Goal: Information Seeking & Learning: Learn about a topic

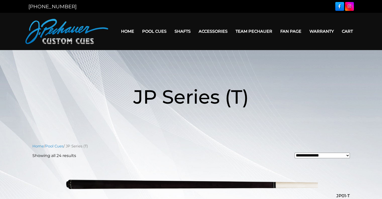
scroll to position [1073, 0]
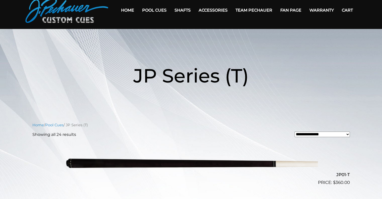
scroll to position [0, 0]
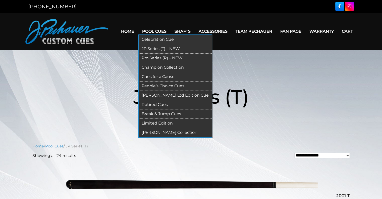
click at [155, 103] on link "Retired Cues" at bounding box center [175, 104] width 73 height 9
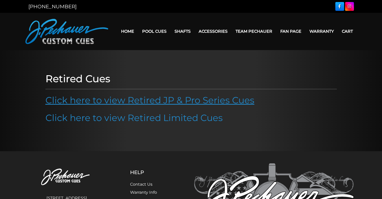
click at [169, 99] on link "Click here to view Retired JP & Pro Series Cues" at bounding box center [149, 99] width 209 height 11
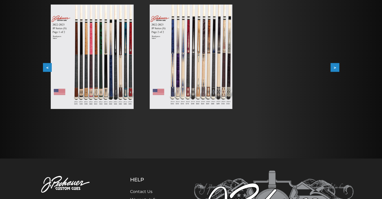
scroll to position [104, 0]
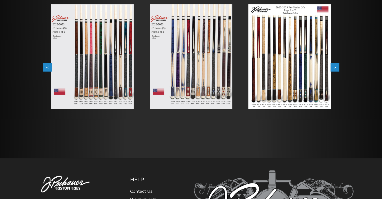
click at [337, 66] on button ">" at bounding box center [334, 67] width 9 height 9
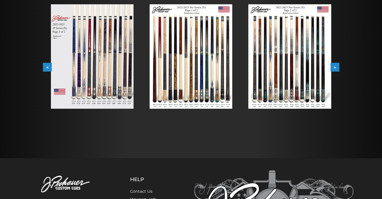
click at [337, 66] on button ">" at bounding box center [334, 67] width 9 height 9
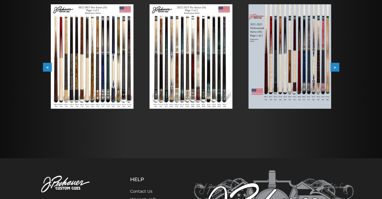
click at [337, 66] on button ">" at bounding box center [334, 67] width 9 height 9
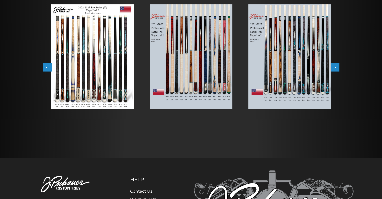
click at [337, 66] on button ">" at bounding box center [334, 67] width 9 height 9
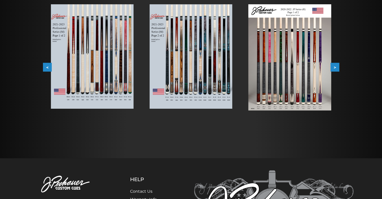
click at [337, 66] on button ">" at bounding box center [334, 67] width 9 height 9
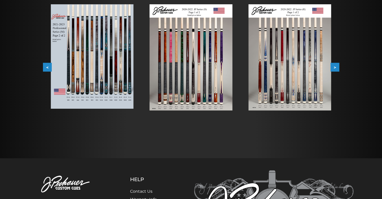
click at [337, 66] on button ">" at bounding box center [334, 67] width 9 height 9
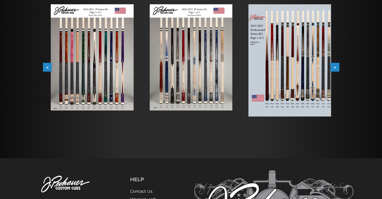
click at [337, 66] on button ">" at bounding box center [334, 67] width 9 height 9
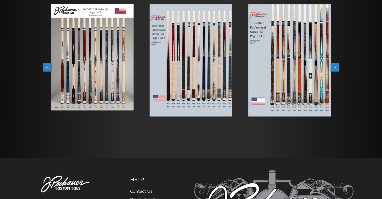
click at [337, 66] on button ">" at bounding box center [334, 67] width 9 height 9
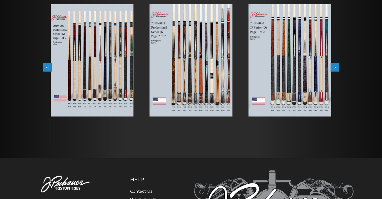
click at [337, 66] on button ">" at bounding box center [334, 67] width 9 height 9
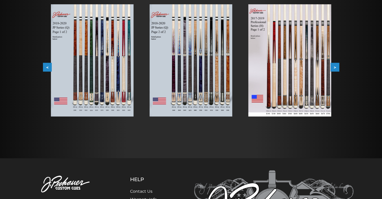
click at [337, 66] on button ">" at bounding box center [334, 67] width 9 height 9
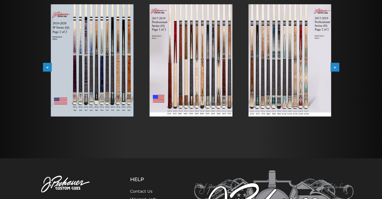
click at [337, 66] on button ">" at bounding box center [334, 67] width 9 height 9
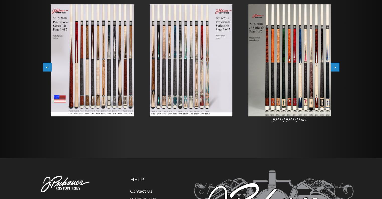
click at [337, 66] on button ">" at bounding box center [334, 67] width 9 height 9
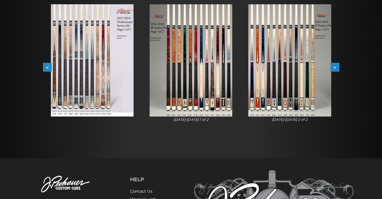
click at [337, 66] on button ">" at bounding box center [334, 67] width 9 height 9
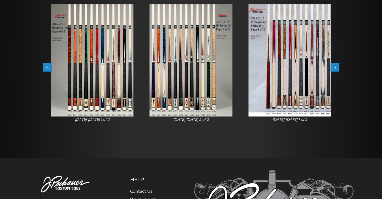
click at [337, 66] on button ">" at bounding box center [334, 67] width 9 height 9
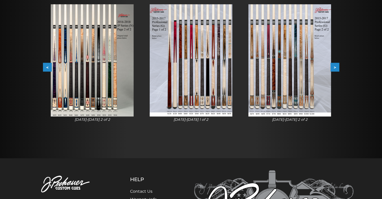
click at [335, 63] on button ">" at bounding box center [334, 67] width 9 height 9
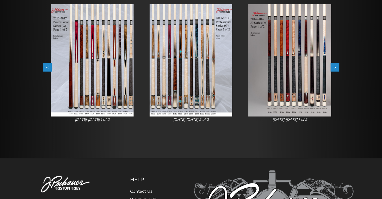
click at [338, 66] on button ">" at bounding box center [334, 67] width 9 height 9
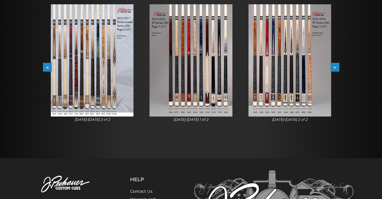
click at [258, 63] on img at bounding box center [289, 60] width 83 height 112
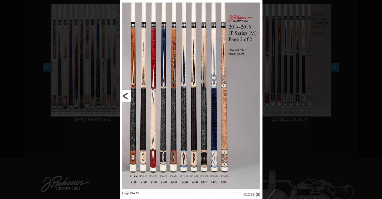
click at [140, 92] on link at bounding box center [152, 95] width 64 height 191
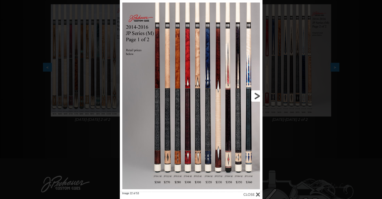
click at [260, 98] on link at bounding box center [230, 95] width 64 height 191
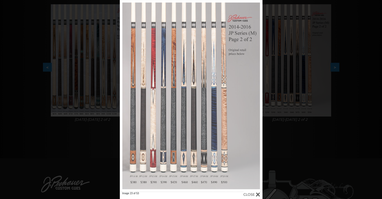
click at [0, 143] on div "Image 23 of 53" at bounding box center [191, 99] width 382 height 199
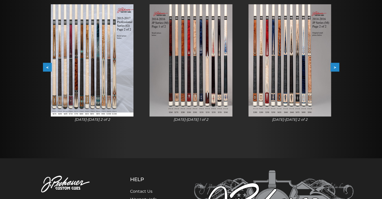
click at [305, 103] on img at bounding box center [289, 60] width 83 height 112
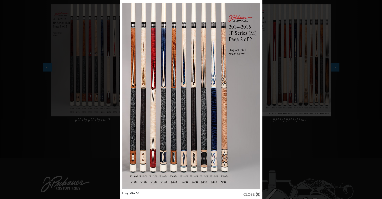
click at [370, 177] on div "Image 23 of 53" at bounding box center [191, 99] width 382 height 199
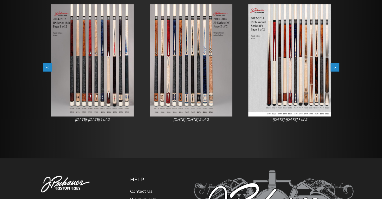
click at [310, 101] on img at bounding box center [289, 60] width 83 height 112
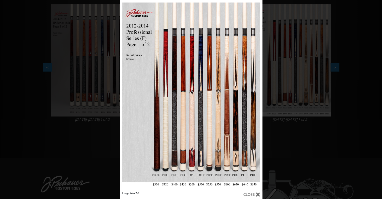
click at [32, 141] on div "Image 24 of 53" at bounding box center [191, 99] width 382 height 199
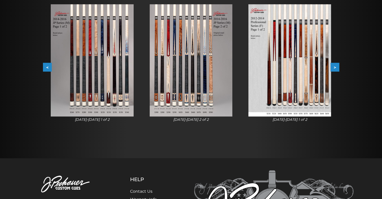
click at [172, 88] on img at bounding box center [191, 60] width 83 height 112
